Goal: Task Accomplishment & Management: Complete application form

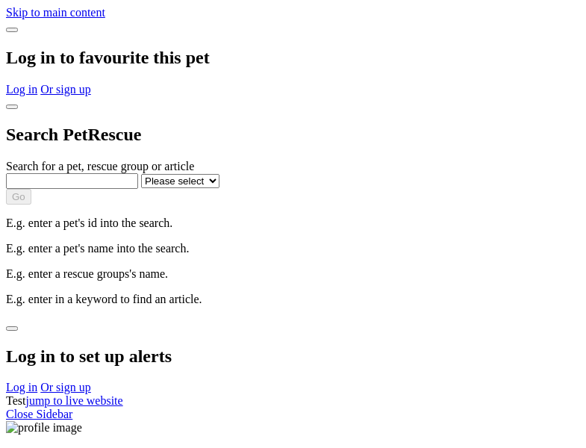
select select
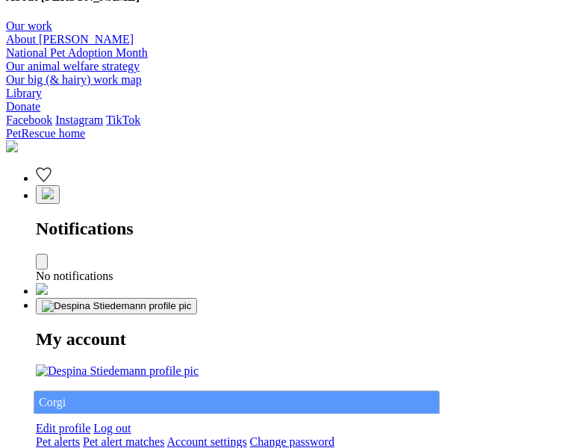
type input "Corgi"
select select "844268919"
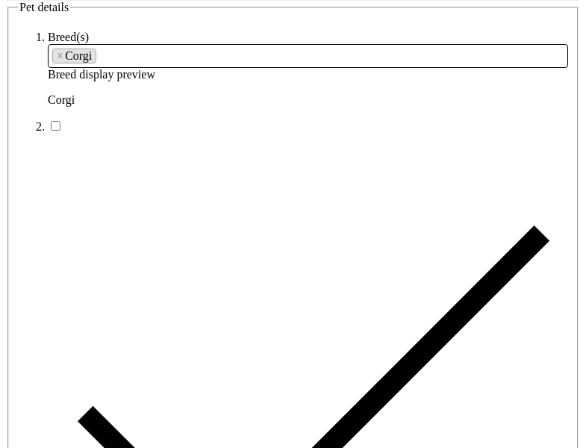
type input "[GEOGRAPHIC_DATA], 2612"
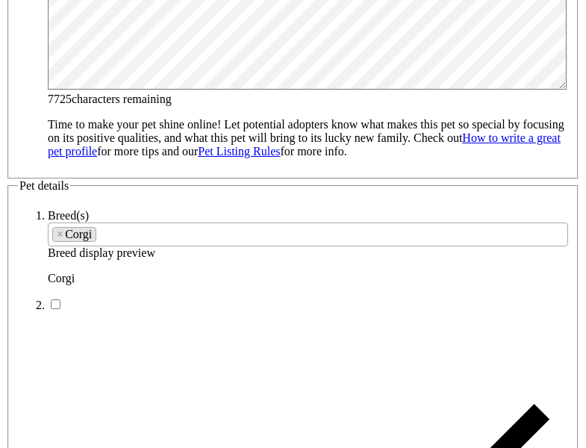
type input "14FEO934M45O193"
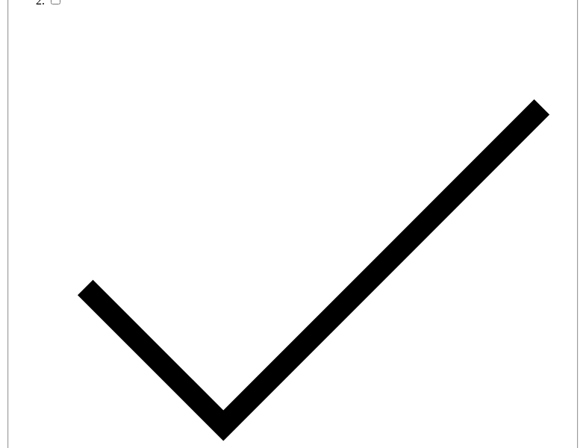
radio input "true"
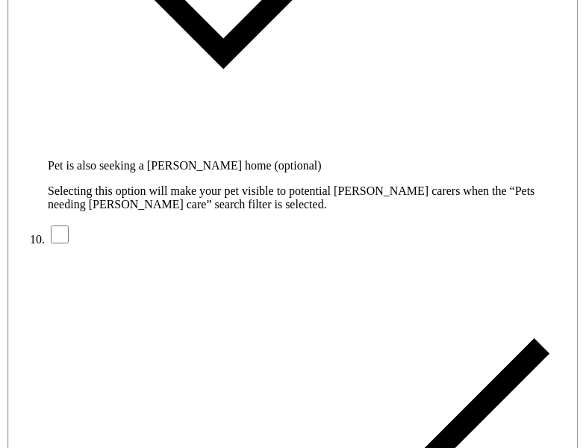
type input "Please wait..."
